Goal: Transaction & Acquisition: Purchase product/service

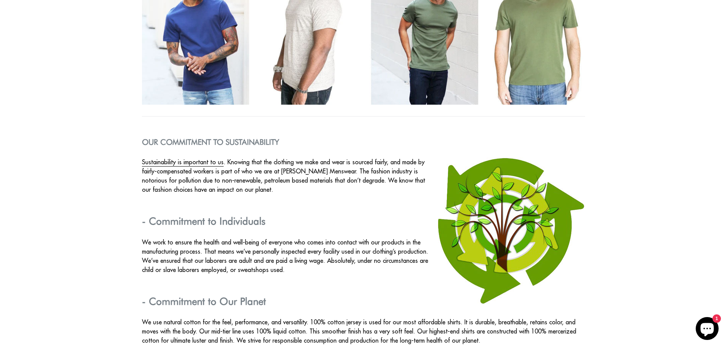
scroll to position [1328, 0]
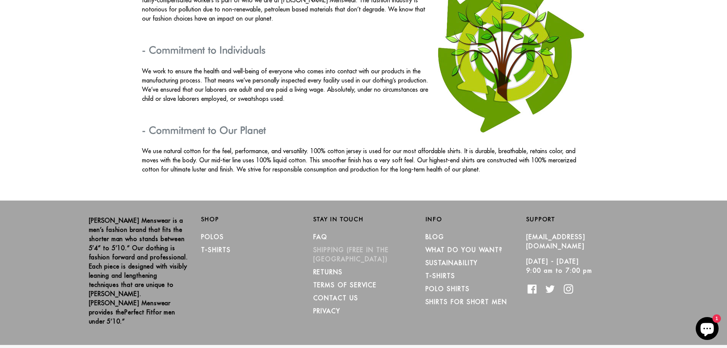
click at [371, 246] on link "SHIPPING (Free in the [GEOGRAPHIC_DATA])" at bounding box center [351, 254] width 76 height 17
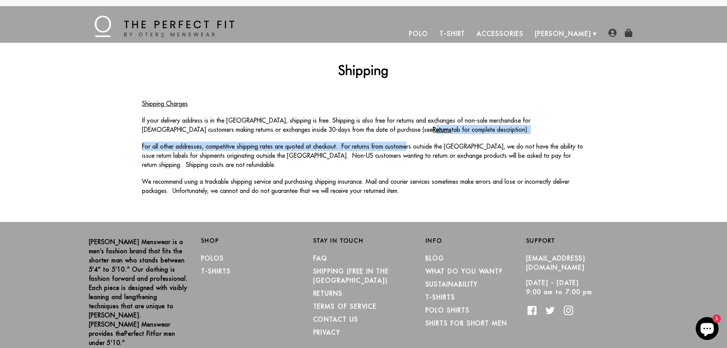
drag, startPoint x: 341, startPoint y: 130, endPoint x: 398, endPoint y: 135, distance: 57.8
click at [398, 135] on div "Shipping Charges If your delivery address is in the [GEOGRAPHIC_DATA], shipping…" at bounding box center [363, 147] width 443 height 96
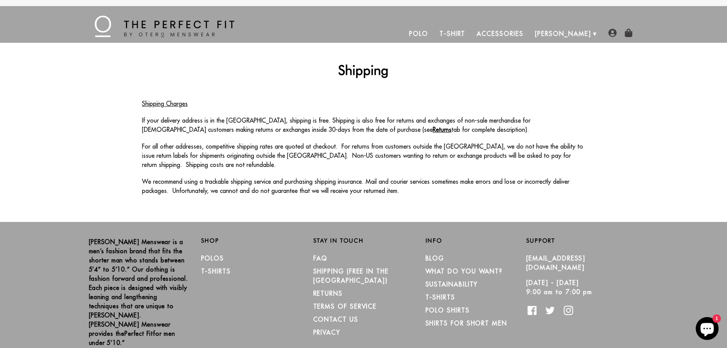
click at [418, 203] on div "Shipping Shipping Charges If your delivery address is in the [GEOGRAPHIC_DATA],…" at bounding box center [364, 132] width 550 height 179
click at [471, 31] on link "T-Shirt" at bounding box center [452, 33] width 37 height 18
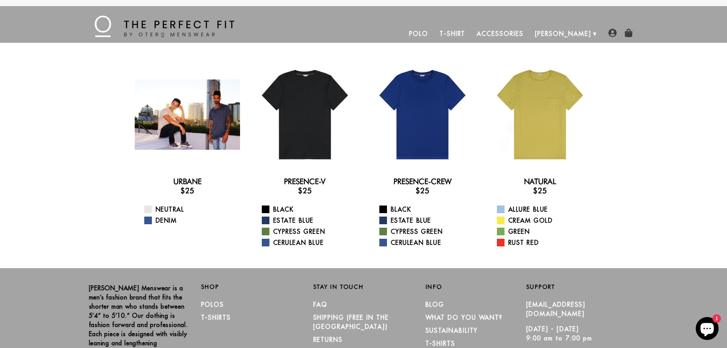
click at [195, 133] on div at bounding box center [187, 114] width 105 height 105
